Goal: Obtain resource: Obtain resource

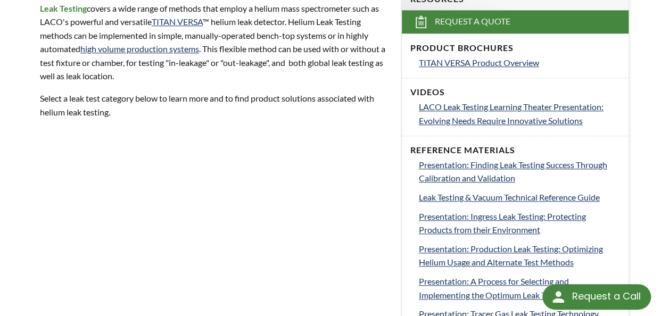
scroll to position [372, 0]
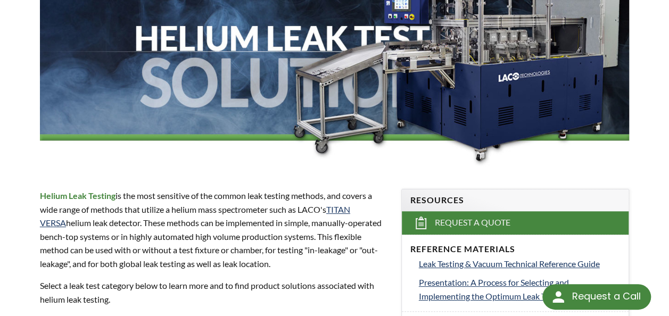
scroll to position [53, 0]
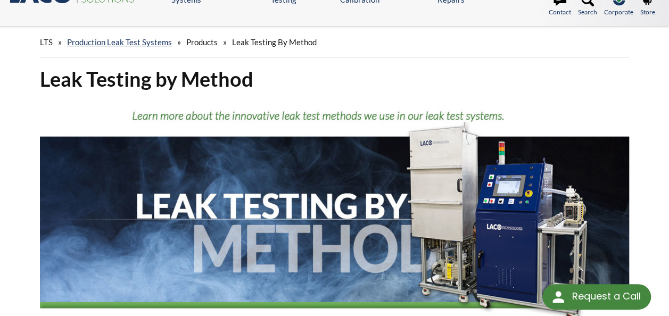
scroll to position [53, 0]
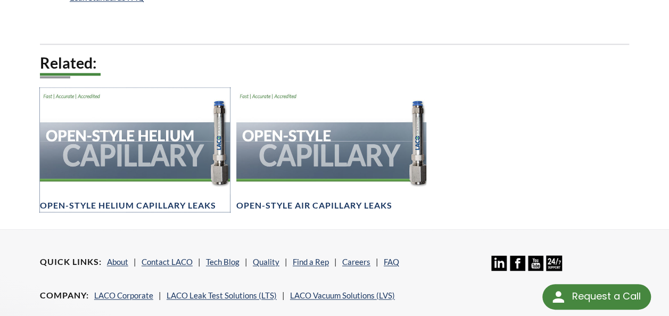
scroll to position [745, 0]
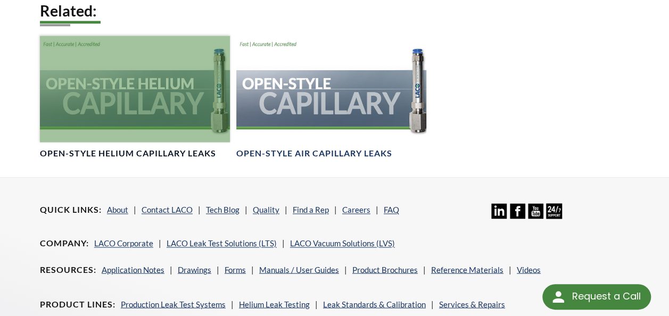
click at [153, 85] on div at bounding box center [135, 89] width 190 height 106
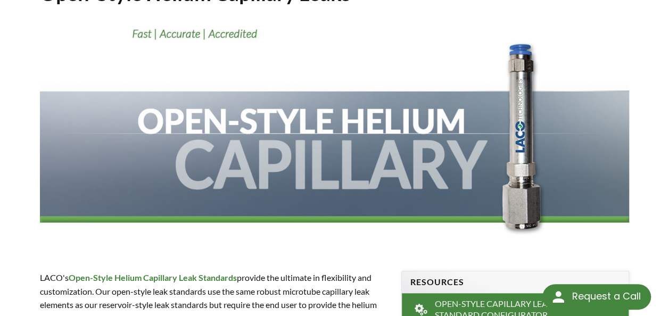
scroll to position [106, 0]
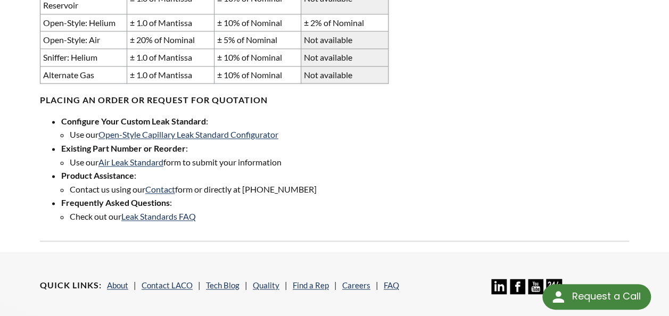
scroll to position [745, 0]
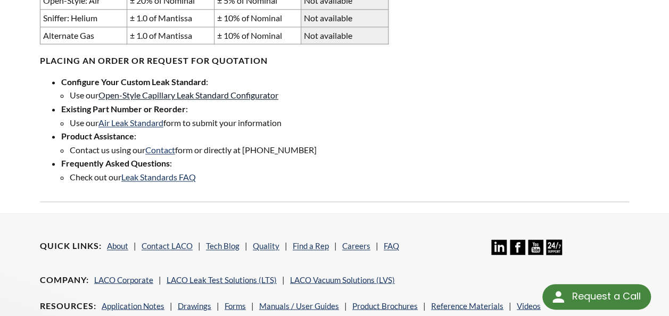
click at [112, 90] on link "Open-Style Capillary Leak Standard Configurator" at bounding box center [188, 95] width 180 height 10
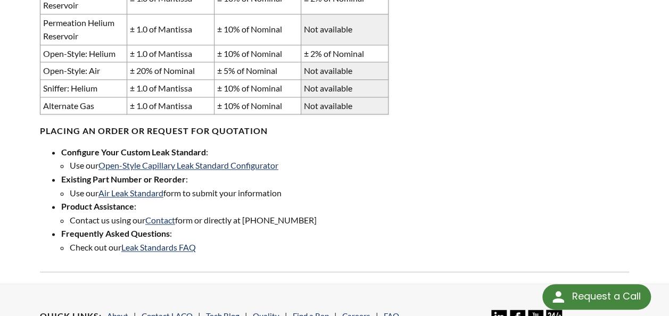
scroll to position [691, 0]
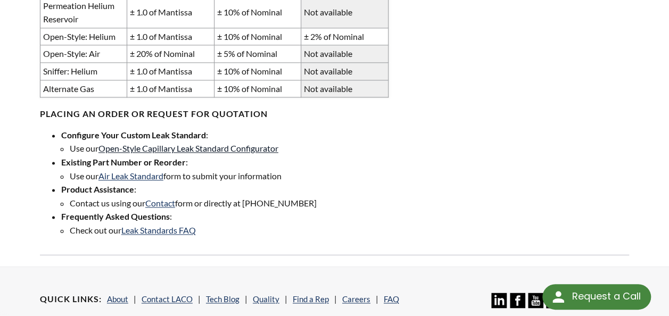
click at [266, 143] on link "Open-Style Capillary Leak Standard Configurator" at bounding box center [188, 148] width 180 height 10
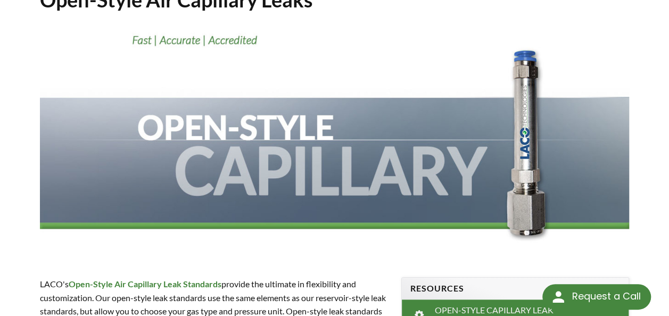
scroll to position [106, 0]
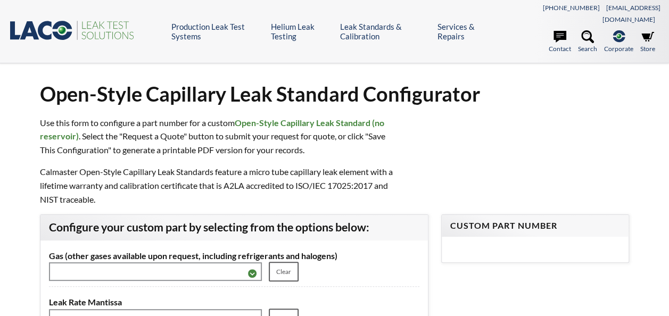
select select "言語翻訳ウィジェット"
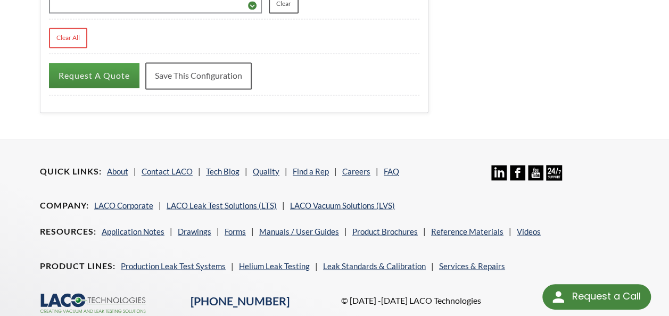
scroll to position [908, 0]
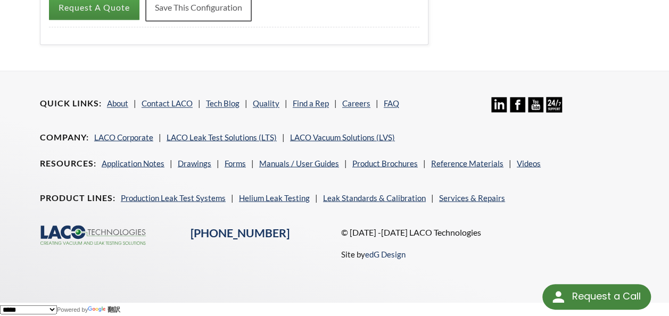
drag, startPoint x: 386, startPoint y: 87, endPoint x: 376, endPoint y: 87, distance: 10.1
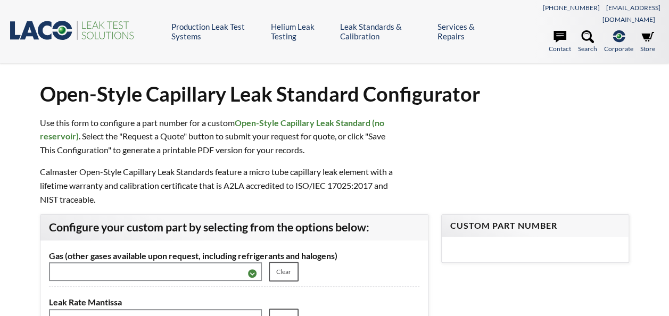
select select "言語翻訳ウィジェット"
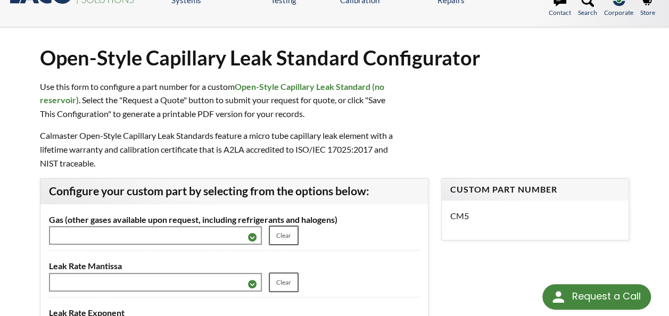
scroll to position [53, 0]
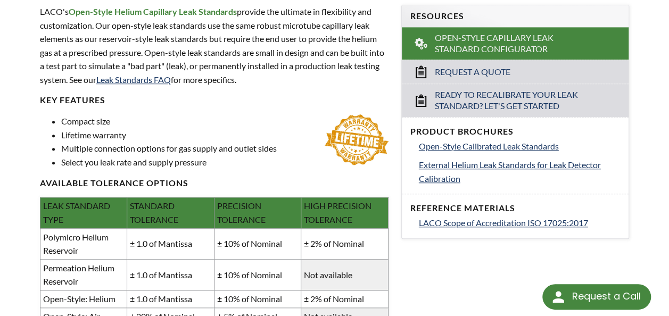
scroll to position [372, 0]
